Goal: Transaction & Acquisition: Purchase product/service

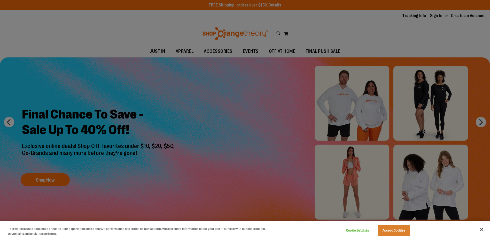
click at [396, 228] on button "Accept Cookies" at bounding box center [394, 230] width 32 height 11
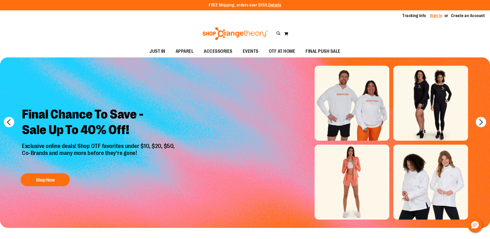
click at [435, 15] on link "Sign In" at bounding box center [436, 16] width 12 height 6
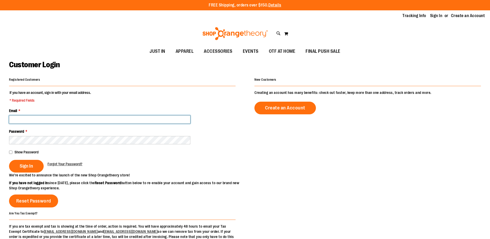
click at [103, 119] on input "Email *" at bounding box center [99, 119] width 181 height 8
type input "**********"
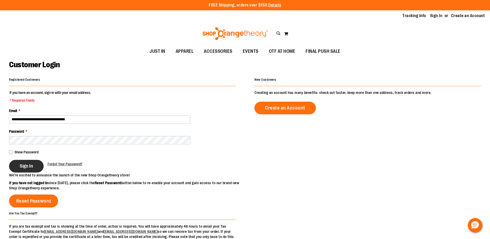
click at [23, 170] on button "Sign In" at bounding box center [26, 166] width 35 height 13
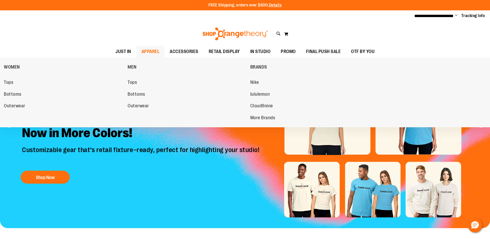
click at [147, 48] on span "APPAREL" at bounding box center [151, 52] width 18 height 12
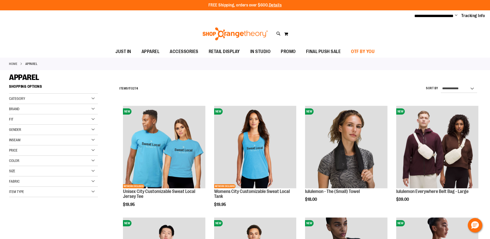
click at [358, 49] on span "OTF BY YOU" at bounding box center [363, 52] width 24 height 12
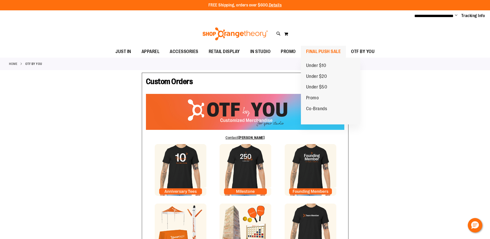
type input "*******"
type input "**********"
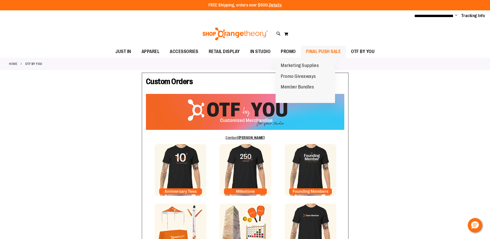
click at [309, 51] on span "FINAL PUSH SALE" at bounding box center [323, 52] width 35 height 12
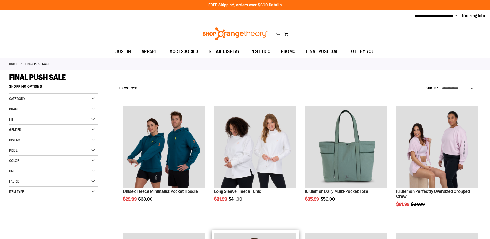
scroll to position [129, 0]
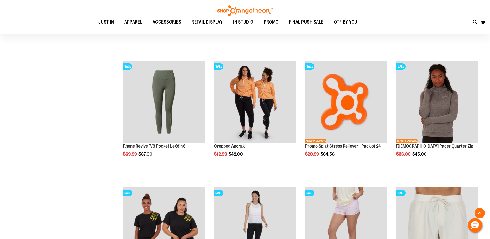
scroll to position [580, 0]
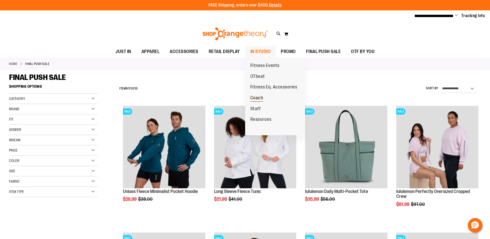
click at [259, 97] on span "Coach" at bounding box center [257, 98] width 13 height 6
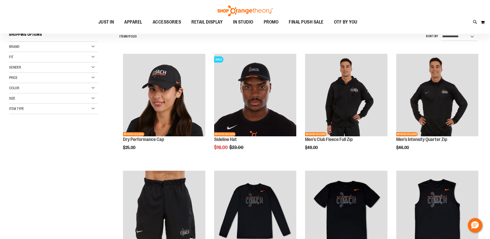
scroll to position [155, 0]
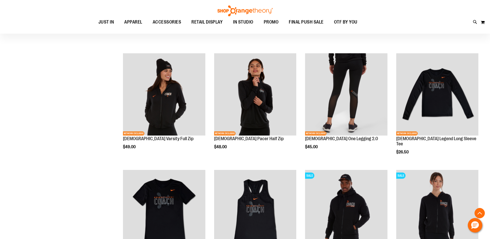
scroll to position [275, 0]
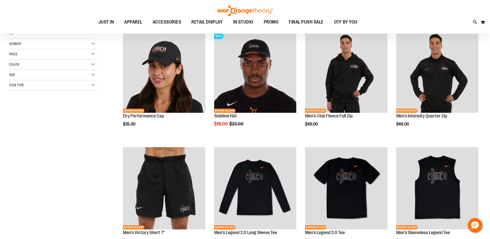
scroll to position [76, 0]
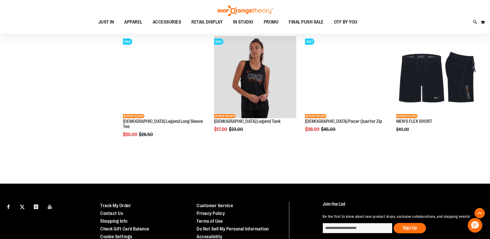
scroll to position [296, 0]
